Goal: Task Accomplishment & Management: Complete application form

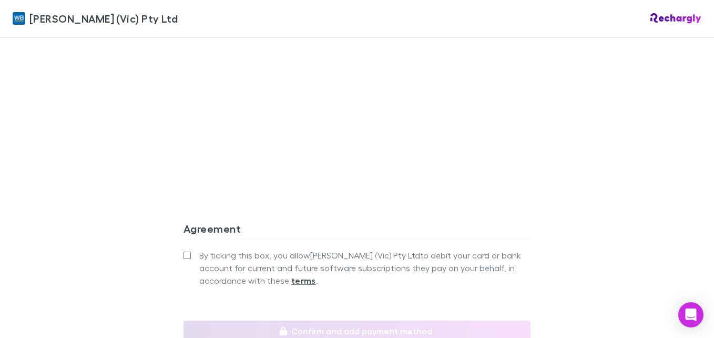
scroll to position [880, 0]
click at [191, 250] on label "By ticking this box, you allow [PERSON_NAME] (Vic) Pty Ltd to debit your card o…" at bounding box center [357, 267] width 347 height 38
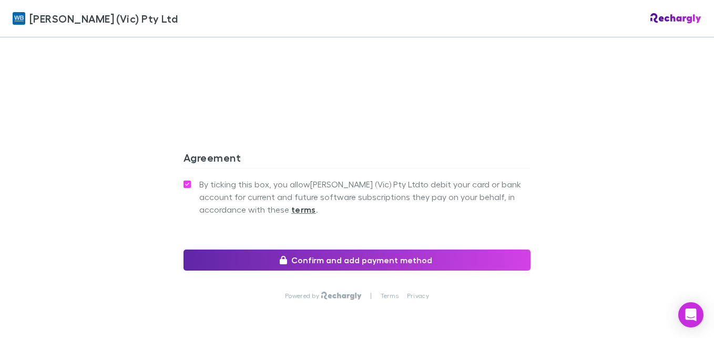
scroll to position [952, 0]
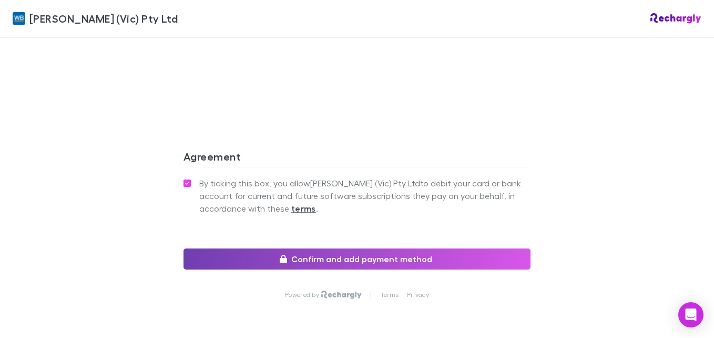
click at [288, 248] on button "Confirm and add payment method" at bounding box center [357, 258] width 347 height 21
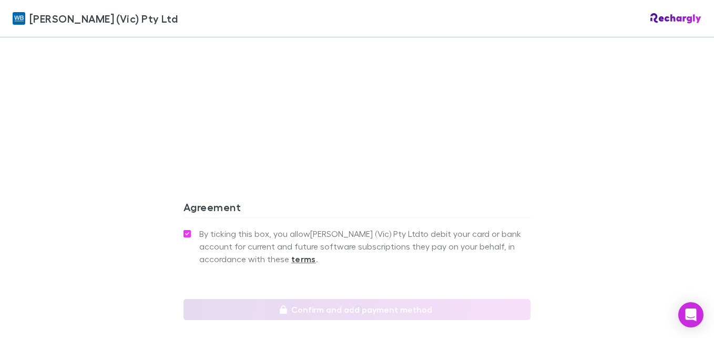
scroll to position [989, 0]
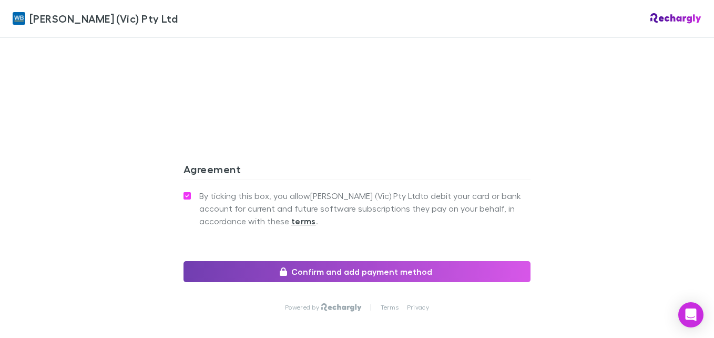
click at [434, 261] on button "Confirm and add payment method" at bounding box center [357, 271] width 347 height 21
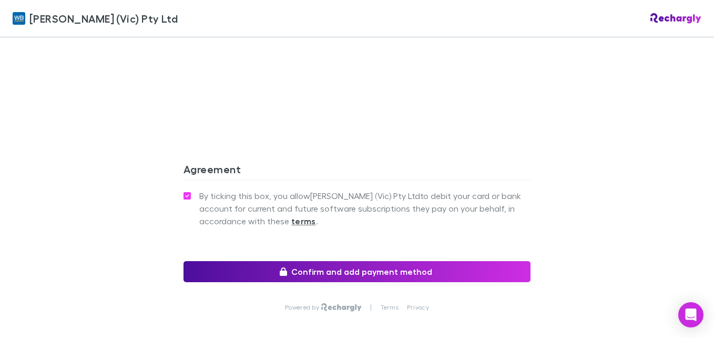
click at [309, 261] on button "Confirm and add payment method" at bounding box center [357, 271] width 347 height 21
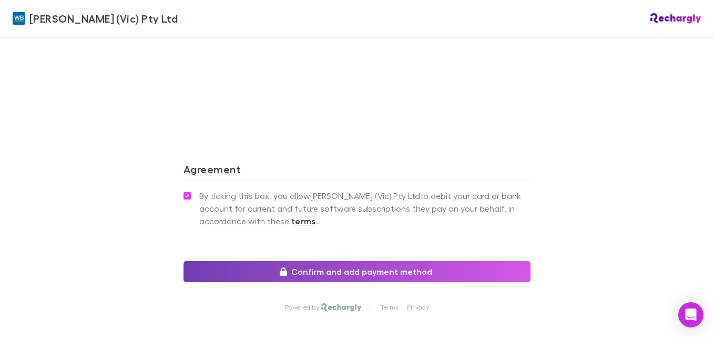
click at [303, 261] on button "Confirm and add payment method" at bounding box center [357, 271] width 347 height 21
click at [313, 261] on button "Confirm and add payment method" at bounding box center [357, 271] width 347 height 21
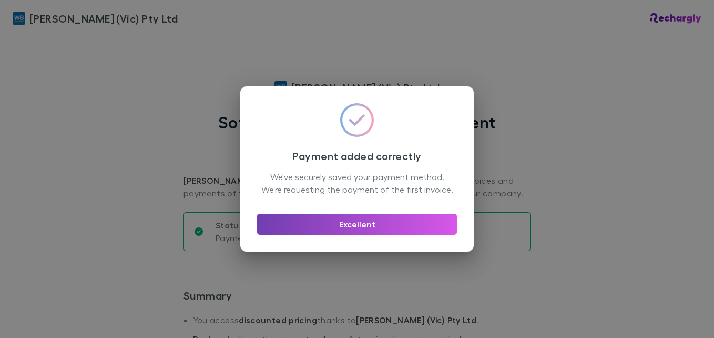
click at [335, 229] on button "Excellent" at bounding box center [357, 224] width 200 height 21
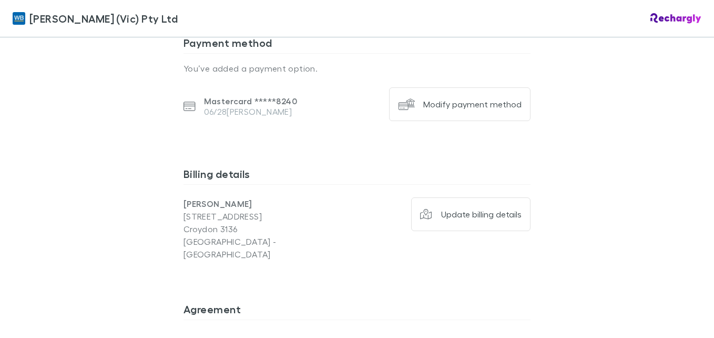
scroll to position [859, 0]
